Goal: Information Seeking & Learning: Check status

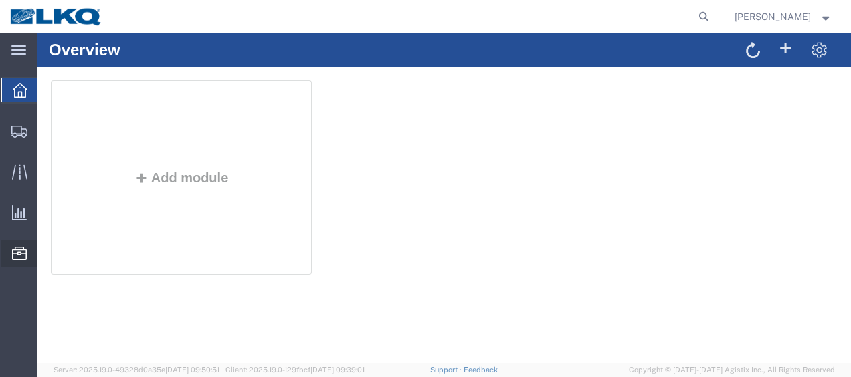
click at [0, 0] on span "Location Appointment" at bounding box center [0, 0] width 0 height 0
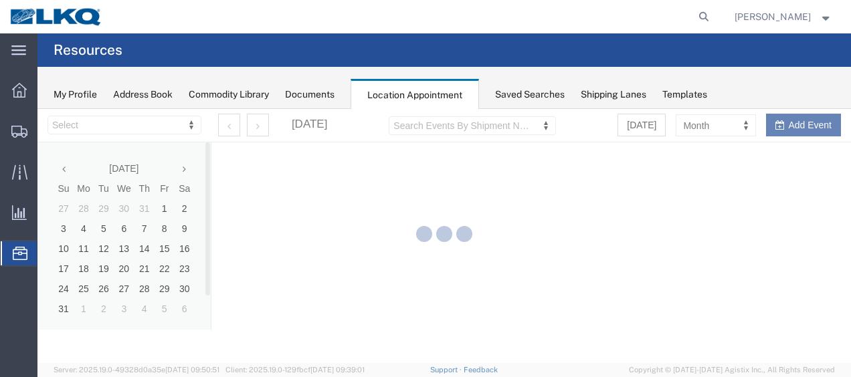
select select "27578"
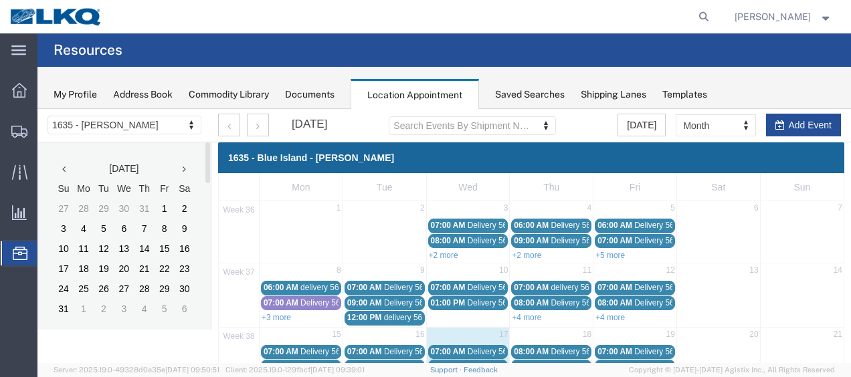
click at [186, 169] on th at bounding box center [185, 169] width 20 height 20
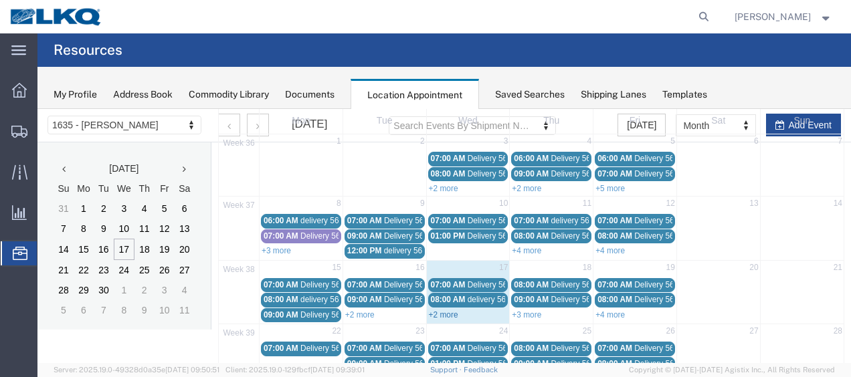
click at [442, 313] on link "+2 more" at bounding box center [443, 314] width 29 height 9
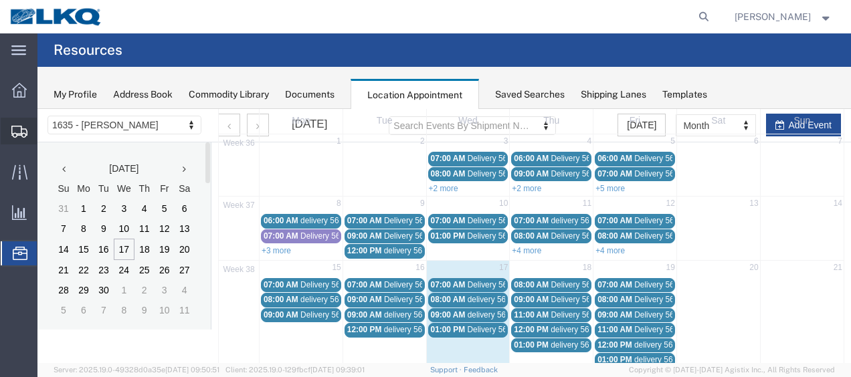
click at [0, 0] on span "Shipment Manager" at bounding box center [0, 0] width 0 height 0
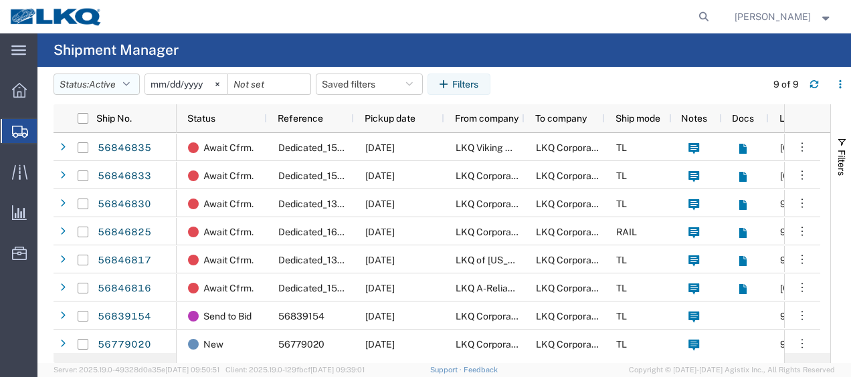
click at [130, 78] on button "Status: Active" at bounding box center [97, 84] width 86 height 21
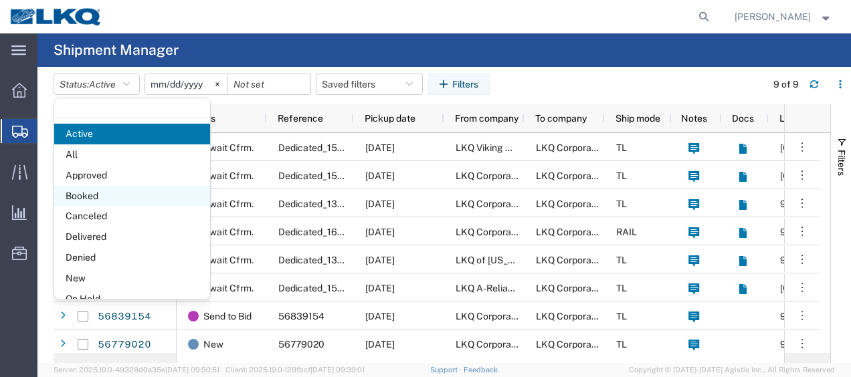
click at [92, 189] on span "Booked" at bounding box center [132, 196] width 156 height 21
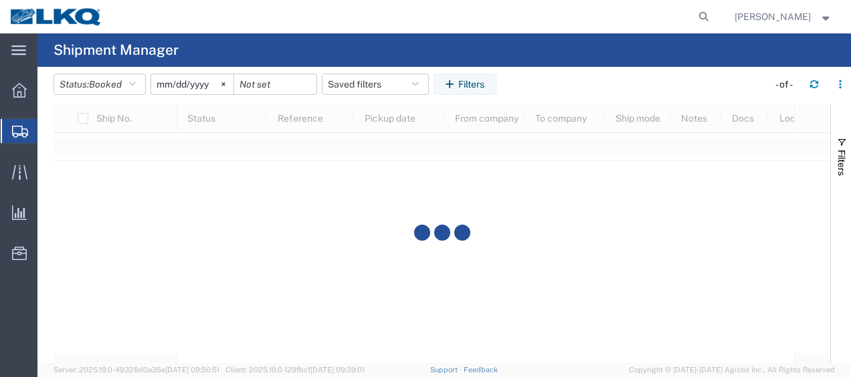
click at [162, 83] on input "[DATE]" at bounding box center [192, 84] width 82 height 20
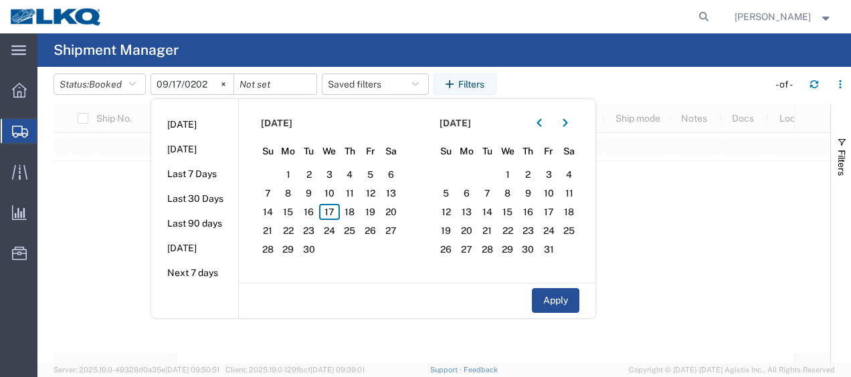
type input "[DATE]"
click at [338, 213] on span "17" at bounding box center [329, 212] width 21 height 16
click at [351, 213] on span "18" at bounding box center [350, 212] width 21 height 16
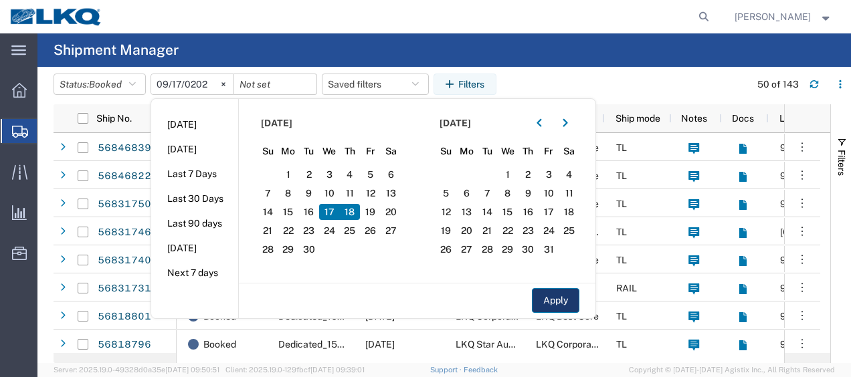
click at [566, 300] on button "Apply" at bounding box center [555, 300] width 47 height 25
type input "[DATE]"
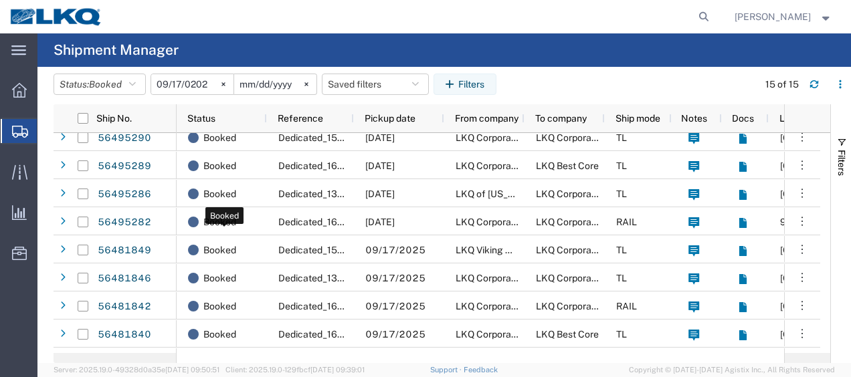
scroll to position [201, 0]
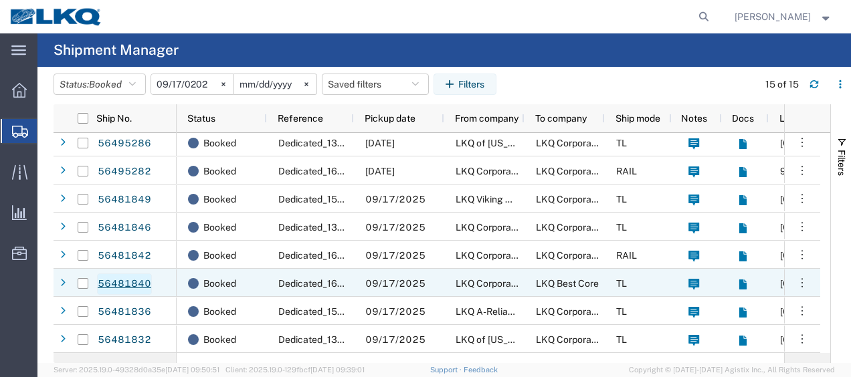
click at [133, 280] on link "56481840" at bounding box center [124, 284] width 55 height 21
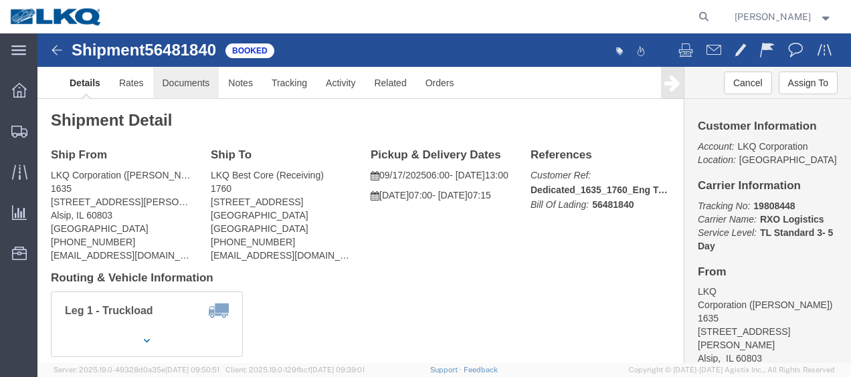
click link "Documents"
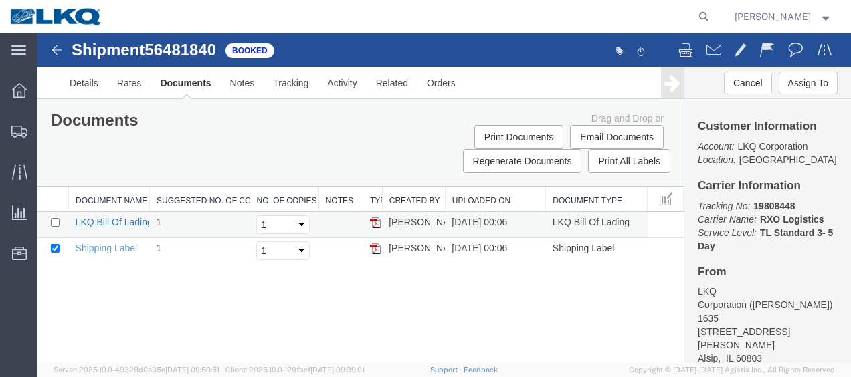
click at [98, 219] on link "LKQ Bill Of Lading" at bounding box center [114, 222] width 77 height 11
click at [57, 49] on img at bounding box center [57, 50] width 16 height 16
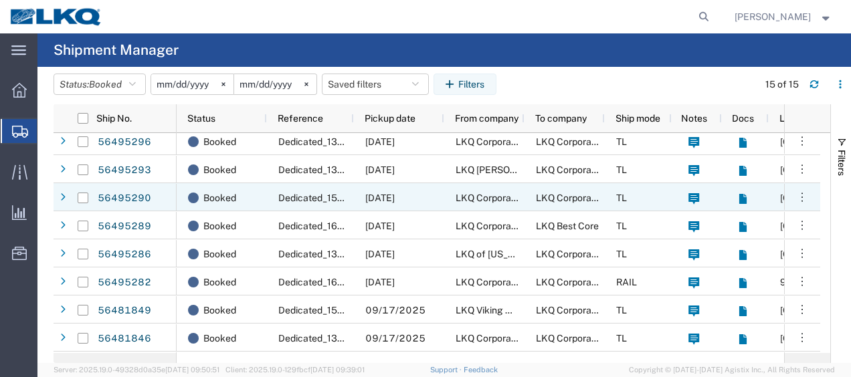
scroll to position [201, 0]
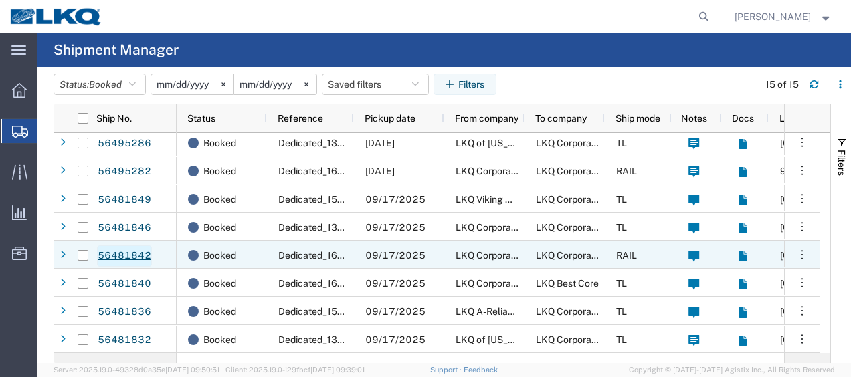
click at [128, 260] on link "56481842" at bounding box center [124, 255] width 55 height 21
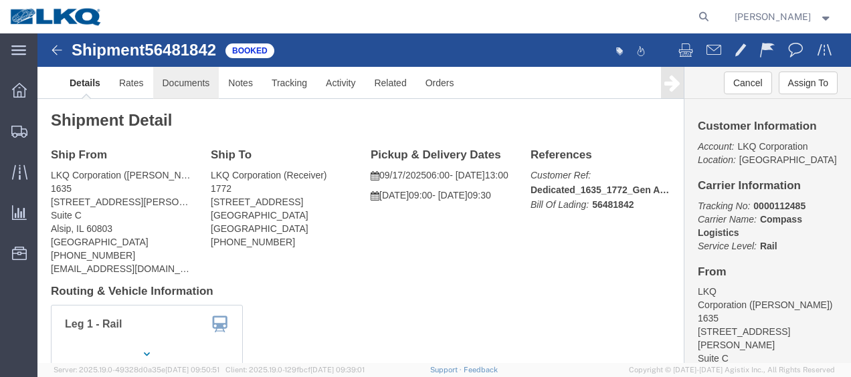
click link "Documents"
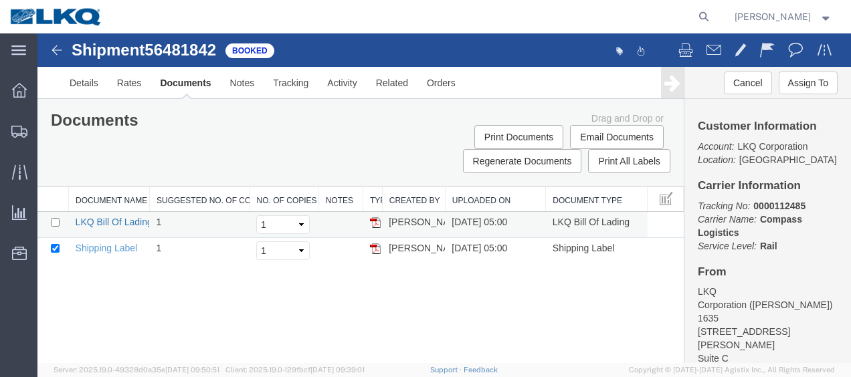
click at [116, 219] on link "LKQ Bill Of Lading" at bounding box center [114, 222] width 77 height 11
click at [62, 47] on img at bounding box center [57, 50] width 16 height 16
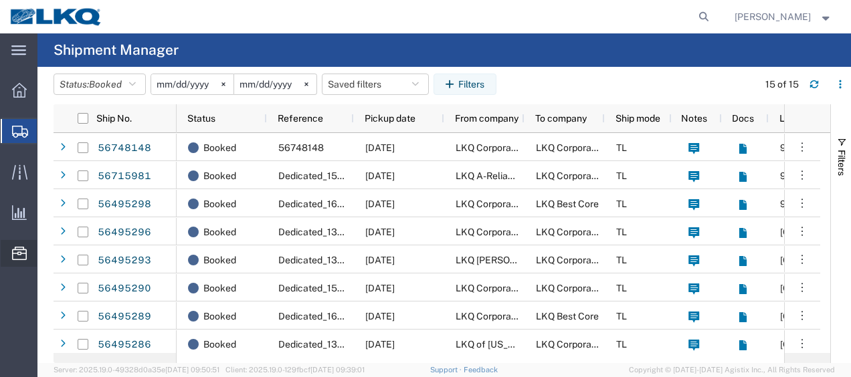
click at [0, 0] on span "Location Appointment" at bounding box center [0, 0] width 0 height 0
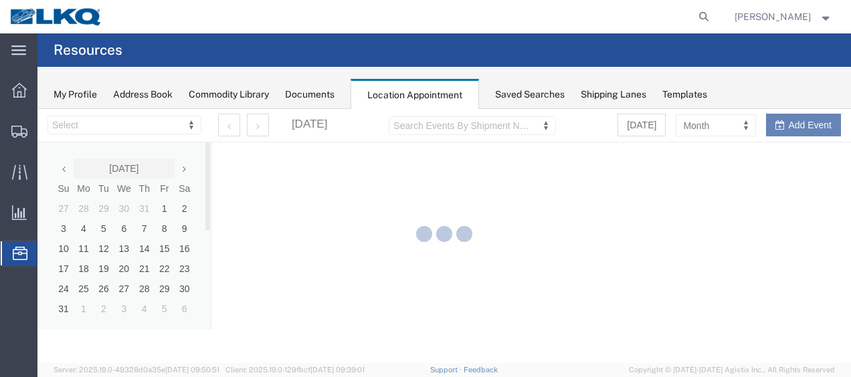
select select "27578"
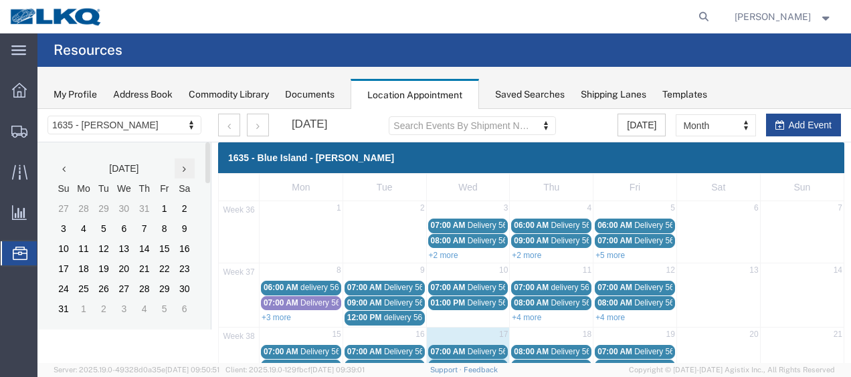
click at [184, 167] on icon at bounding box center [184, 169] width 3 height 9
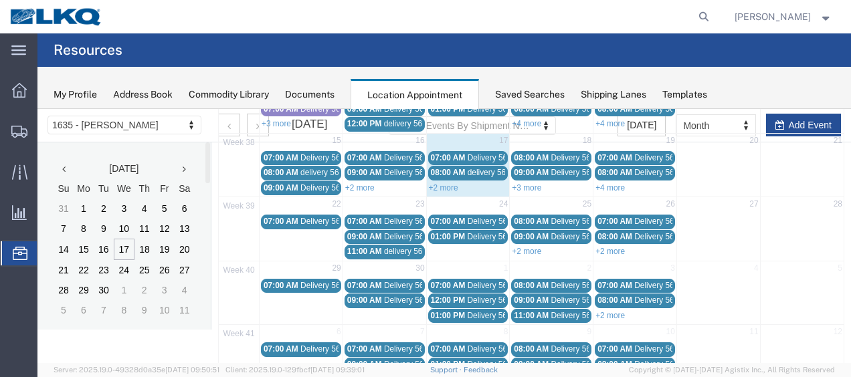
scroll to position [201, 0]
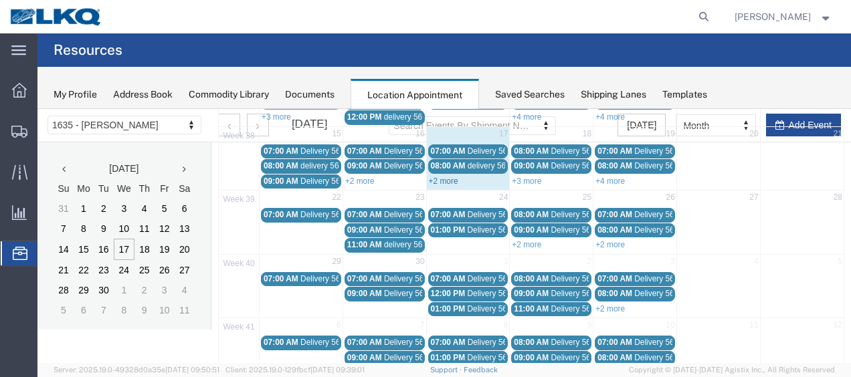
click at [452, 180] on link "+2 more" at bounding box center [443, 181] width 29 height 9
